Goal: Information Seeking & Learning: Learn about a topic

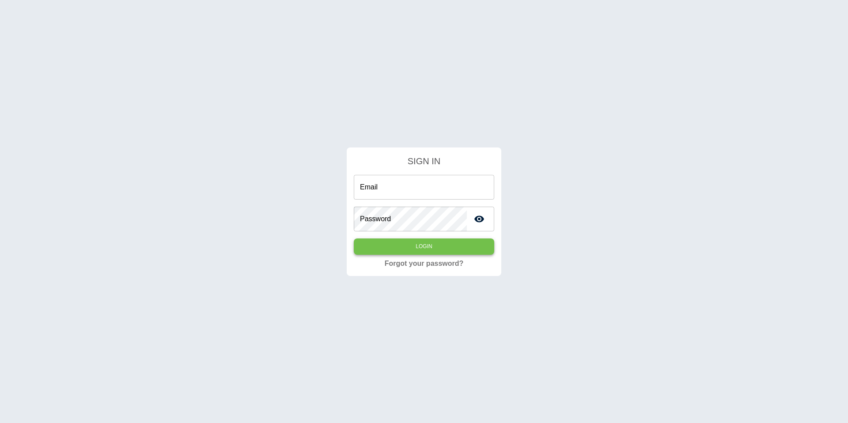
type input "**********"
click at [392, 245] on button "Login" at bounding box center [424, 246] width 140 height 16
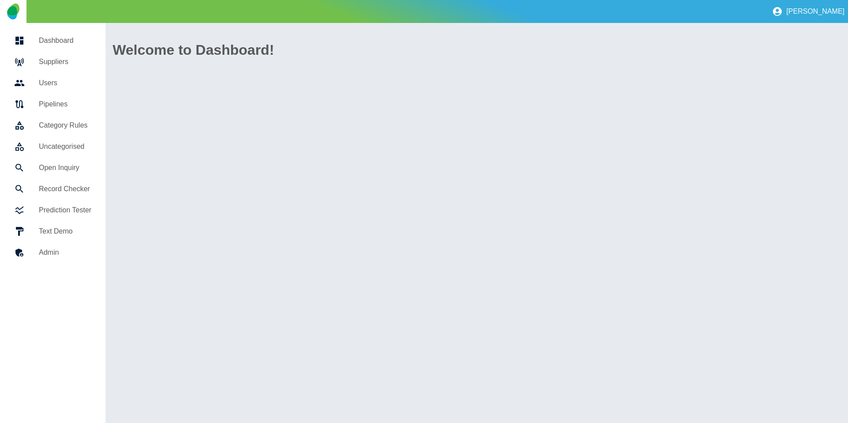
click at [58, 49] on link "Dashboard" at bounding box center [52, 40] width 91 height 21
click at [53, 57] on h5 "Suppliers" at bounding box center [65, 62] width 53 height 11
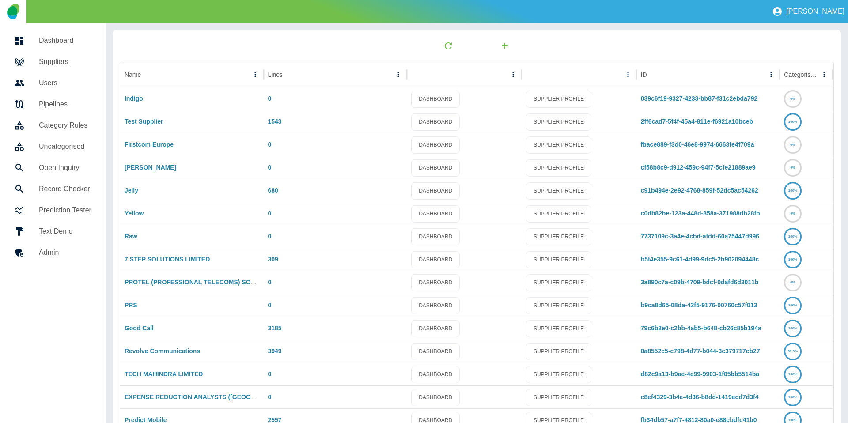
scroll to position [46, 0]
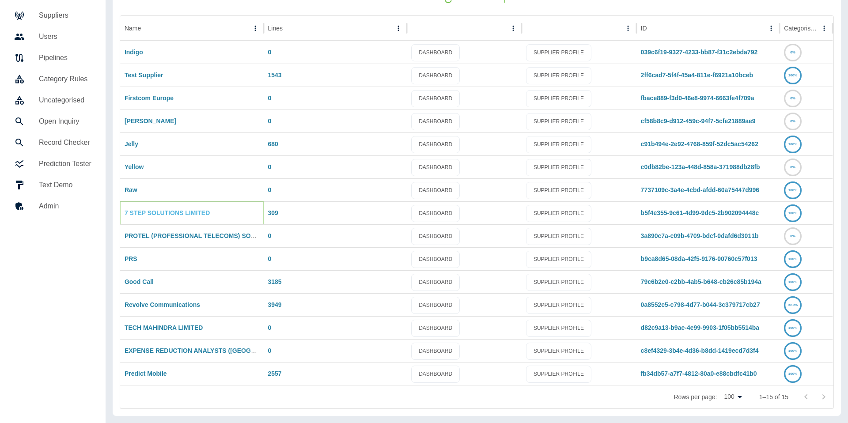
click at [148, 211] on link "7 STEP SOLUTIONS LIMITED" at bounding box center [167, 212] width 85 height 7
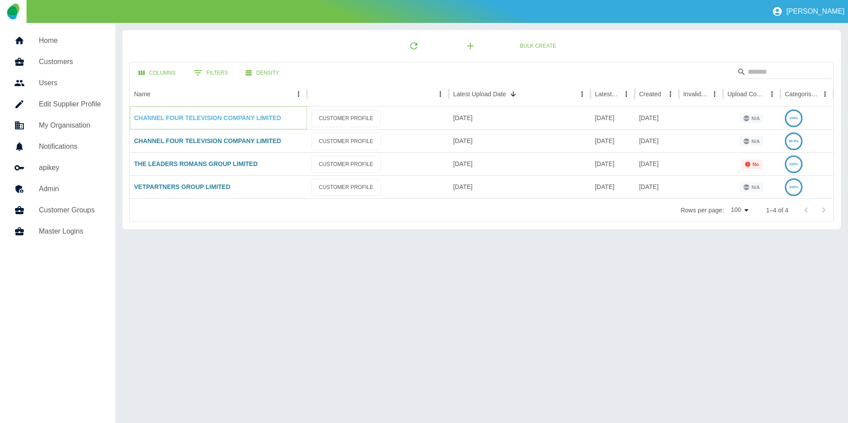
click at [221, 117] on link "CHANNEL FOUR TELEVISION COMPANY LIMITED" at bounding box center [207, 117] width 147 height 7
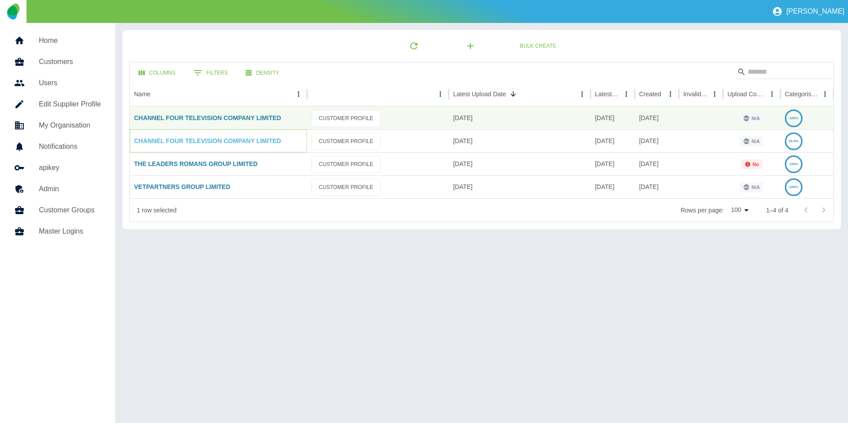
click at [218, 140] on link "CHANNEL FOUR TELEVISION COMPANY LIMITED" at bounding box center [207, 140] width 147 height 7
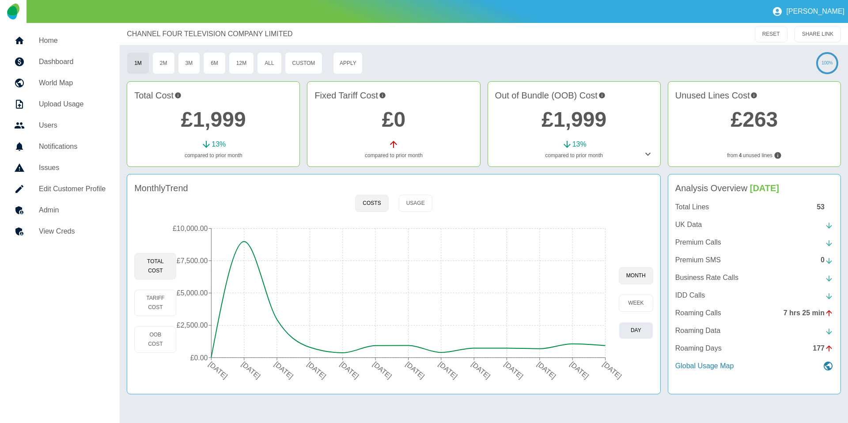
click at [640, 337] on button "day" at bounding box center [636, 330] width 34 height 17
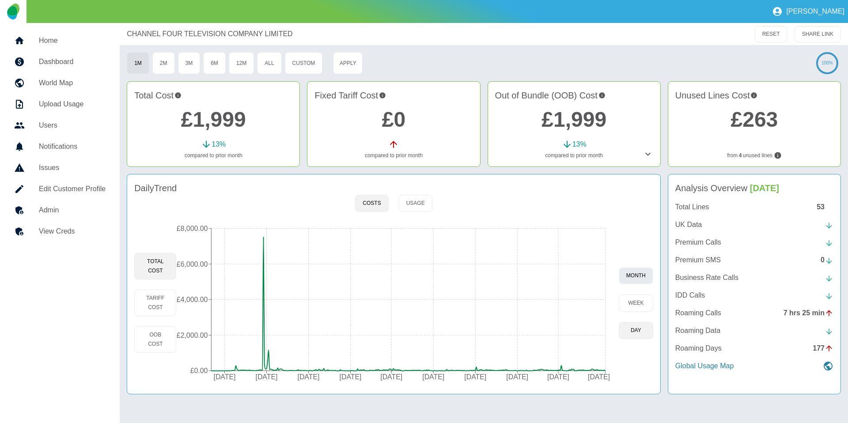
click at [636, 283] on button "month" at bounding box center [636, 275] width 34 height 17
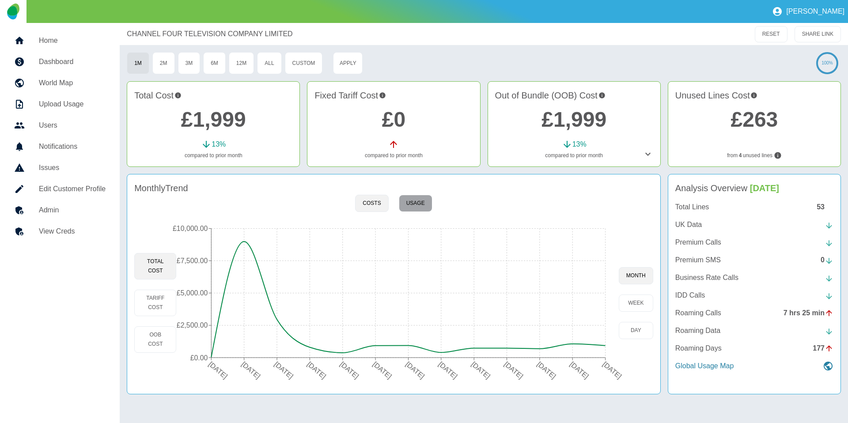
click at [416, 202] on button "Usage" at bounding box center [416, 203] width 34 height 17
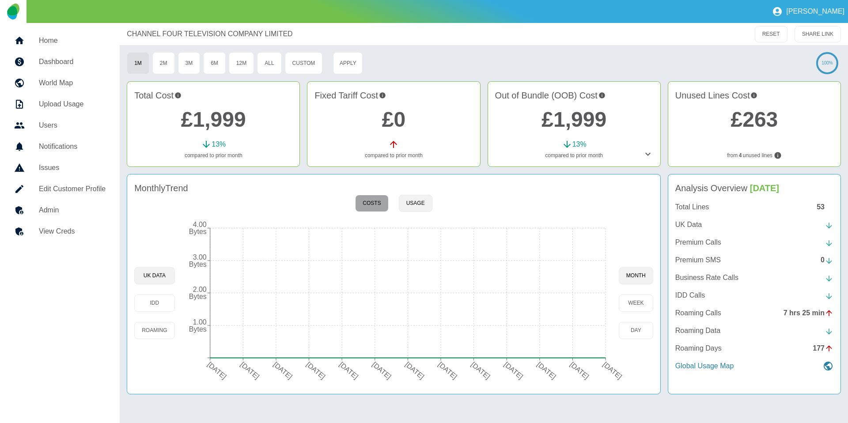
click at [375, 202] on button "Costs" at bounding box center [371, 203] width 33 height 17
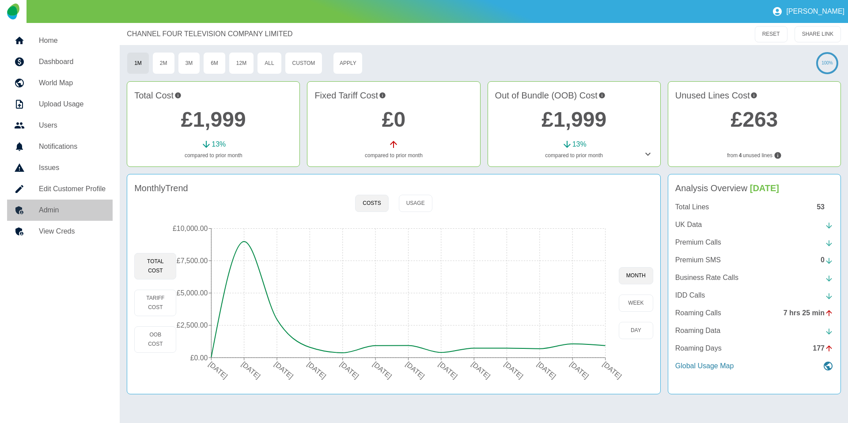
click at [43, 206] on h5 "Admin" at bounding box center [72, 210] width 67 height 11
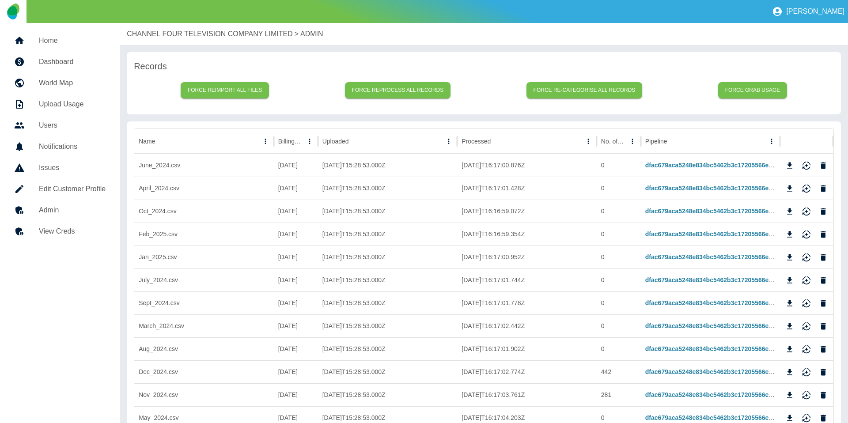
click at [173, 34] on p "CHANNEL FOUR TELEVISION COMPANY LIMITED" at bounding box center [210, 34] width 166 height 11
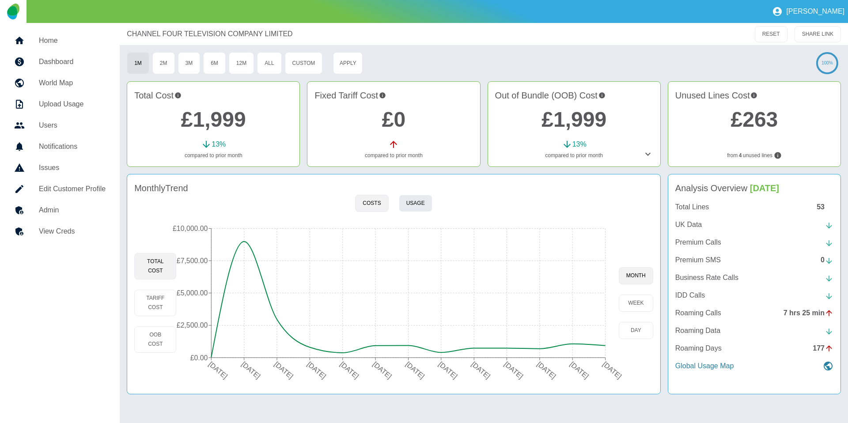
click at [411, 210] on button "Usage" at bounding box center [416, 203] width 34 height 17
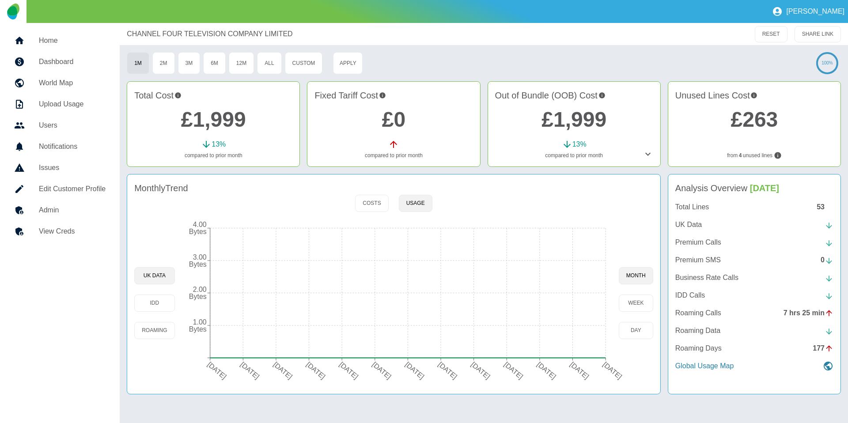
click at [220, 124] on link "£1,999" at bounding box center [213, 119] width 65 height 23
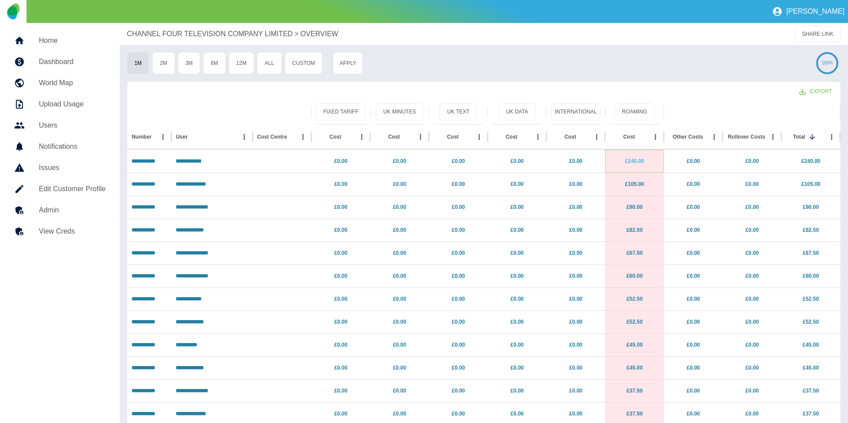
click at [628, 161] on link "£240.00" at bounding box center [634, 161] width 19 height 6
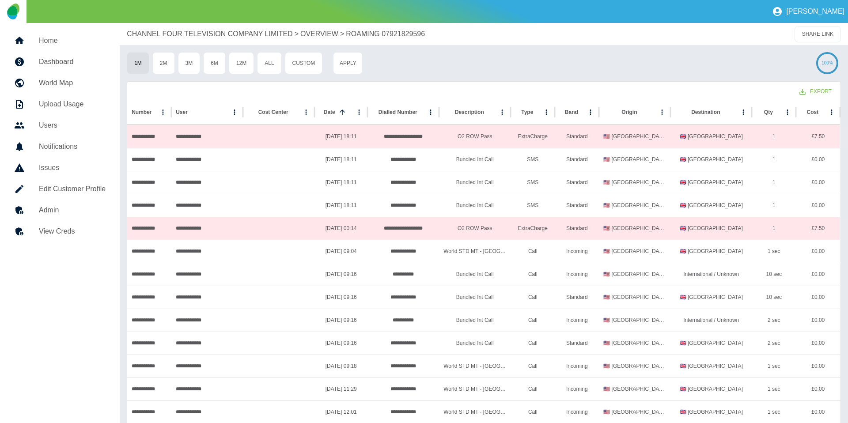
click at [218, 36] on p "CHANNEL FOUR TELEVISION COMPANY LIMITED" at bounding box center [210, 34] width 166 height 11
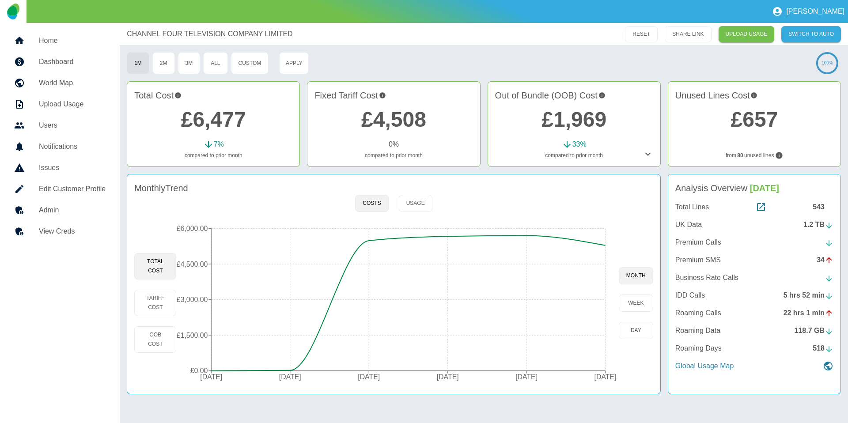
click at [715, 333] on p "Roaming Data" at bounding box center [697, 331] width 45 height 11
